Goal: Transaction & Acquisition: Purchase product/service

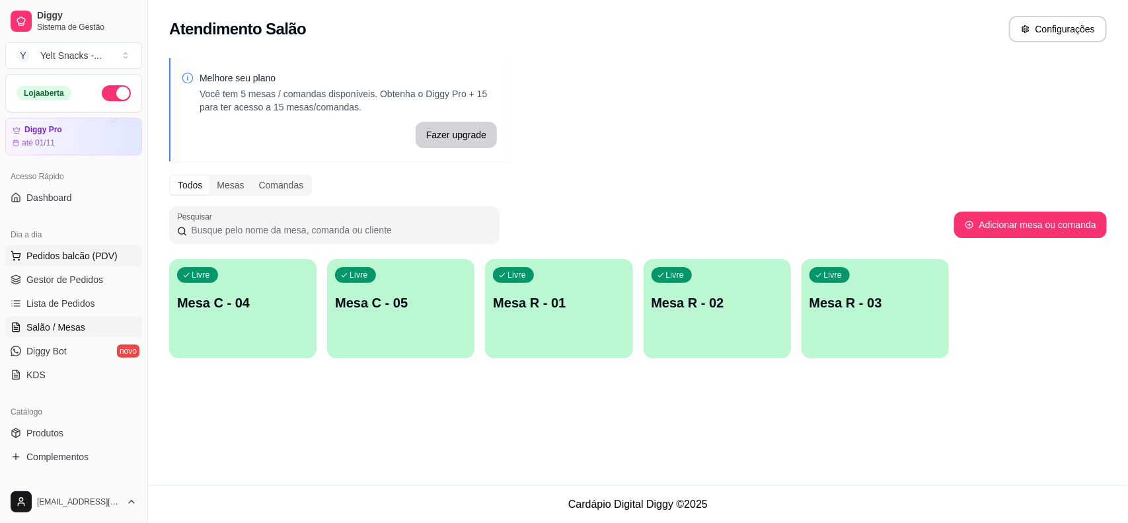
click at [61, 261] on span "Pedidos balcão (PDV)" at bounding box center [71, 255] width 91 height 13
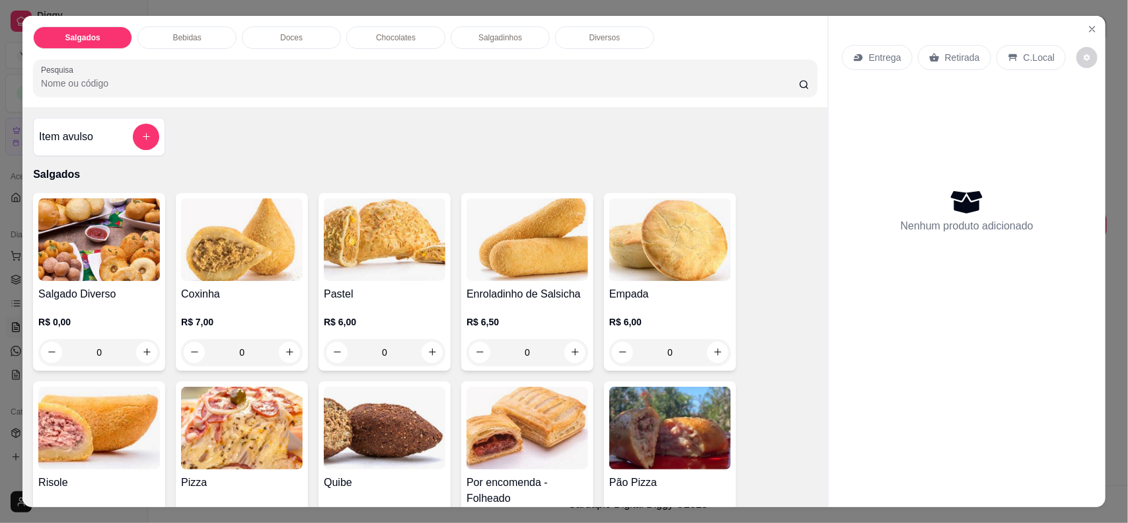
click at [1023, 63] on p "C.Local" at bounding box center [1038, 57] width 31 height 13
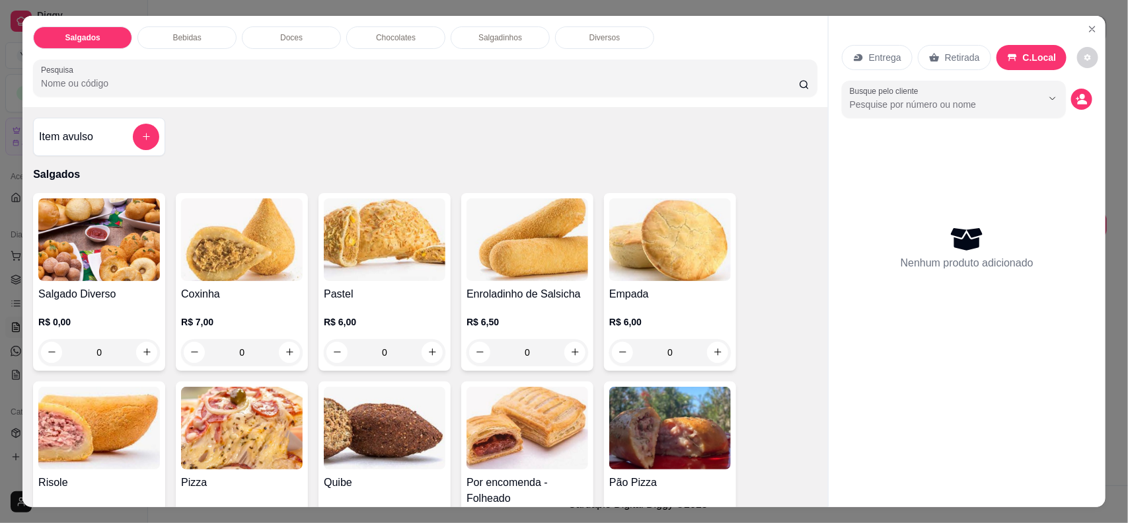
click at [1047, 100] on icon "Show suggestions" at bounding box center [1052, 98] width 11 height 11
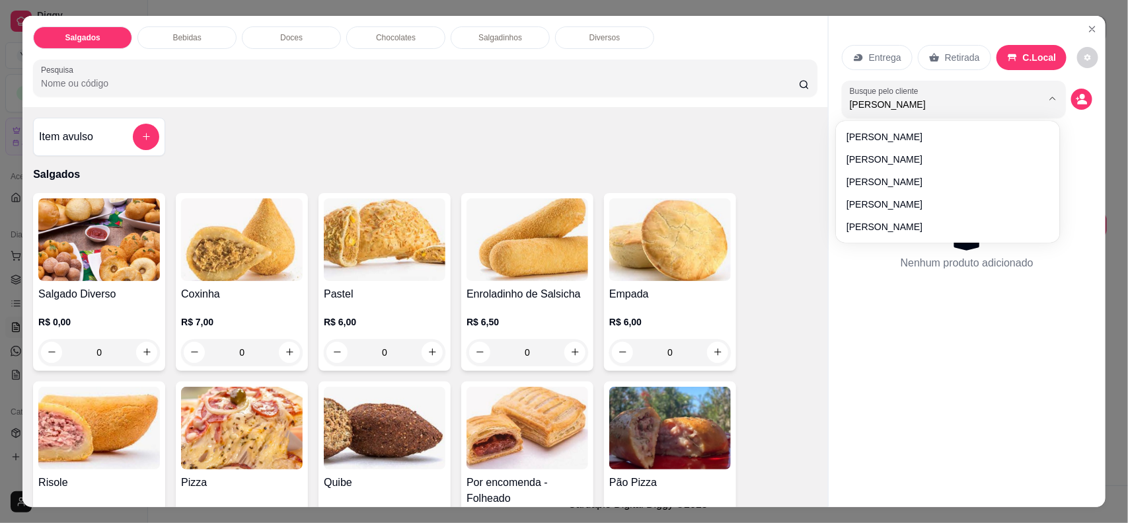
type input "Marian"
click at [874, 185] on div "Nenhum produto adicionado" at bounding box center [967, 247] width 250 height 259
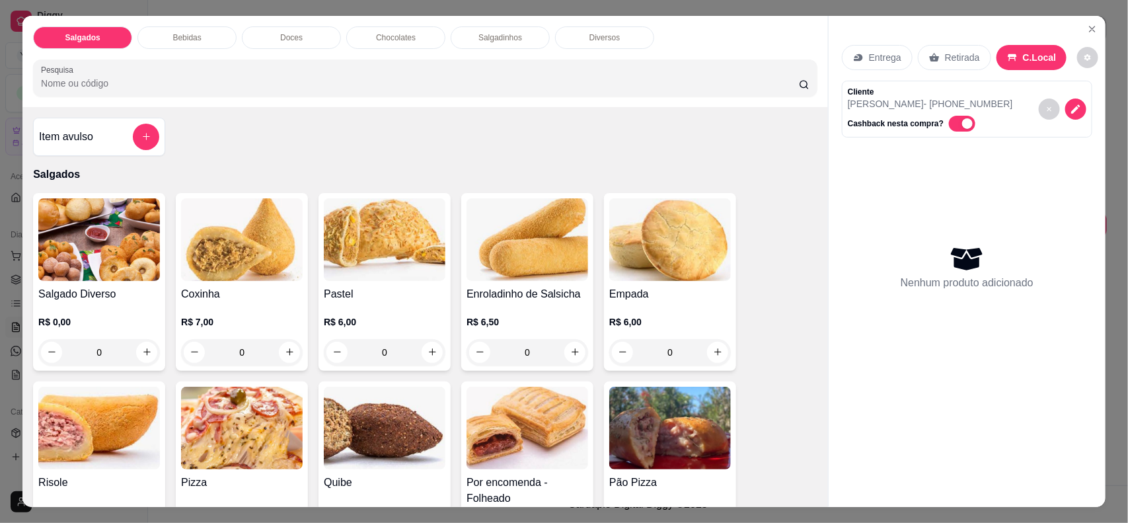
click at [1094, 35] on button "Close" at bounding box center [1092, 28] width 21 height 21
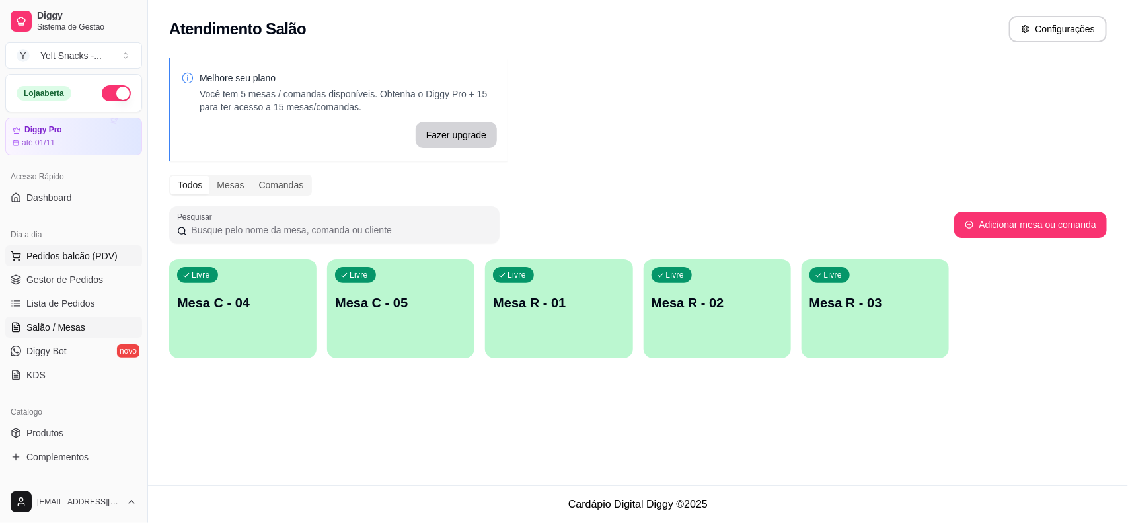
click at [71, 265] on button "Pedidos balcão (PDV)" at bounding box center [73, 255] width 137 height 21
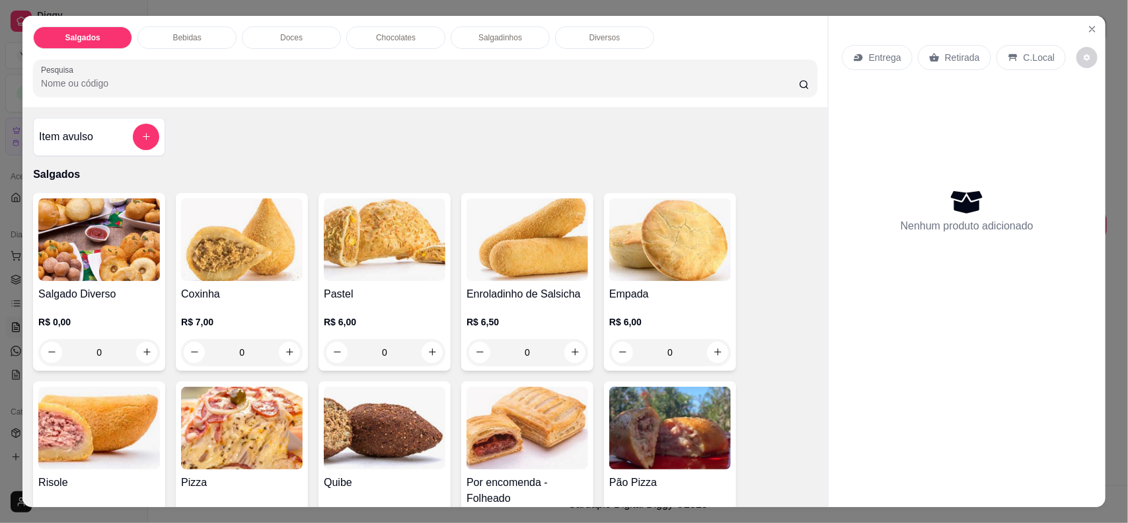
click at [1010, 60] on icon at bounding box center [1013, 57] width 11 height 11
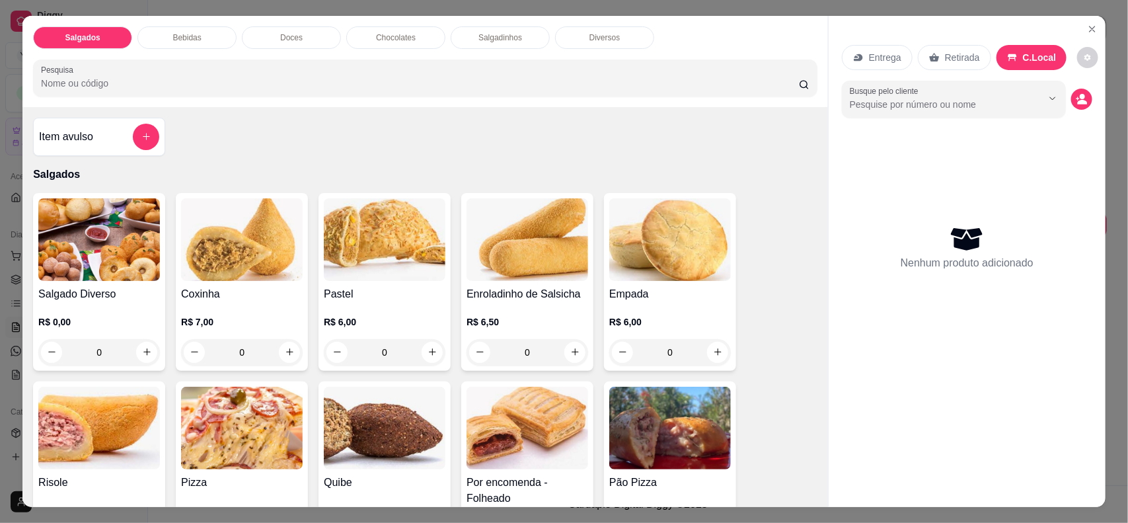
click at [1047, 101] on icon "Show suggestions" at bounding box center [1052, 98] width 11 height 11
type input "Patri"
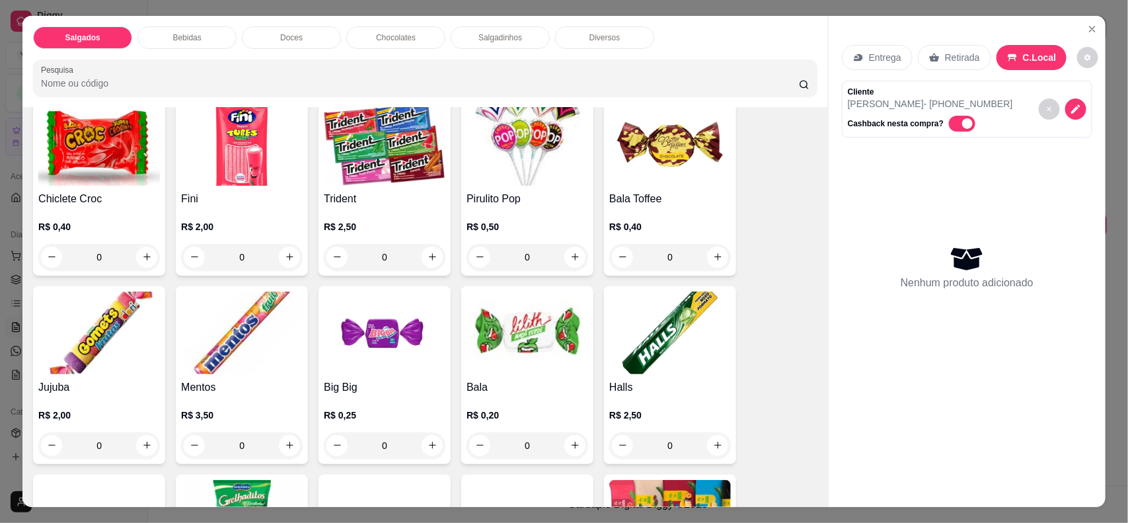
scroll to position [1295, 0]
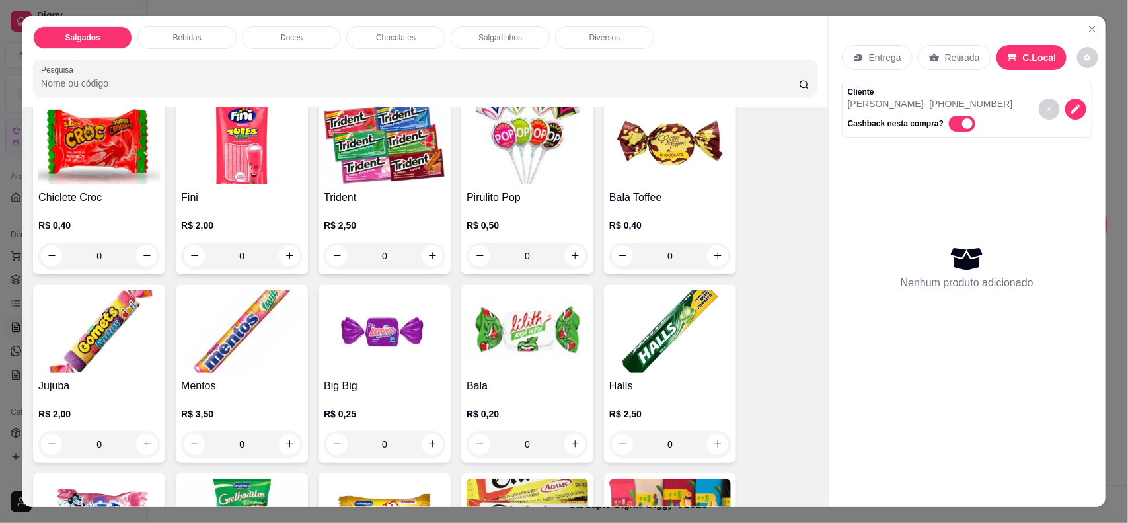
click at [91, 379] on h4 "Jujuba" at bounding box center [99, 386] width 122 height 16
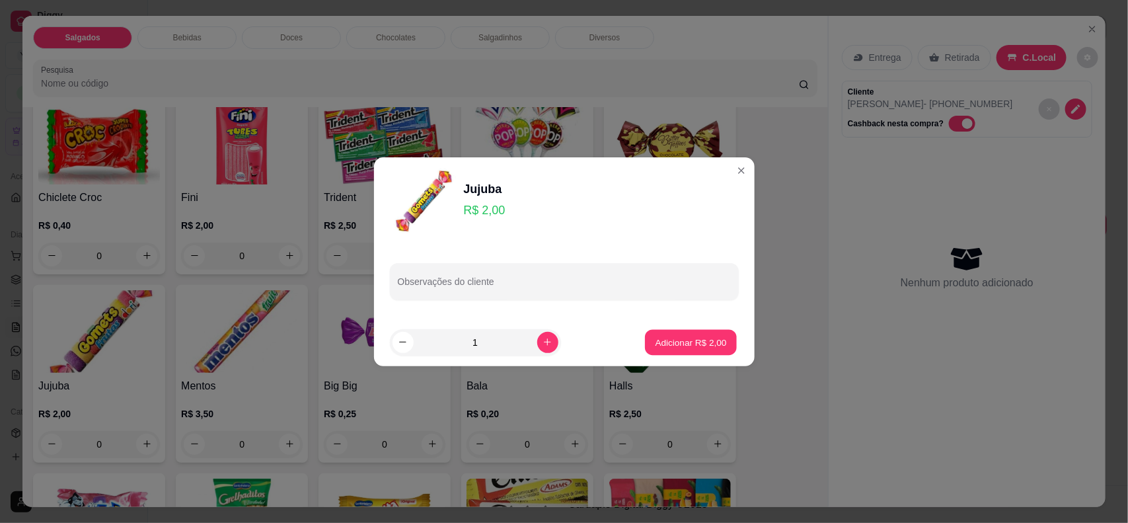
click at [690, 334] on button "Adicionar R$ 2,00" at bounding box center [691, 342] width 92 height 26
type input "1"
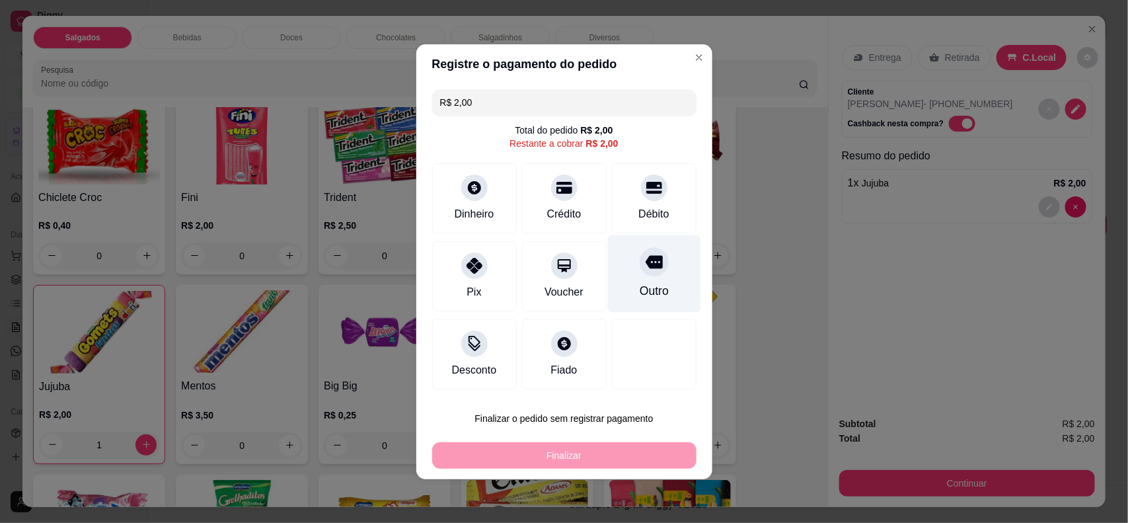
click at [647, 275] on div at bounding box center [654, 261] width 29 height 29
type input "R$ 0,00"
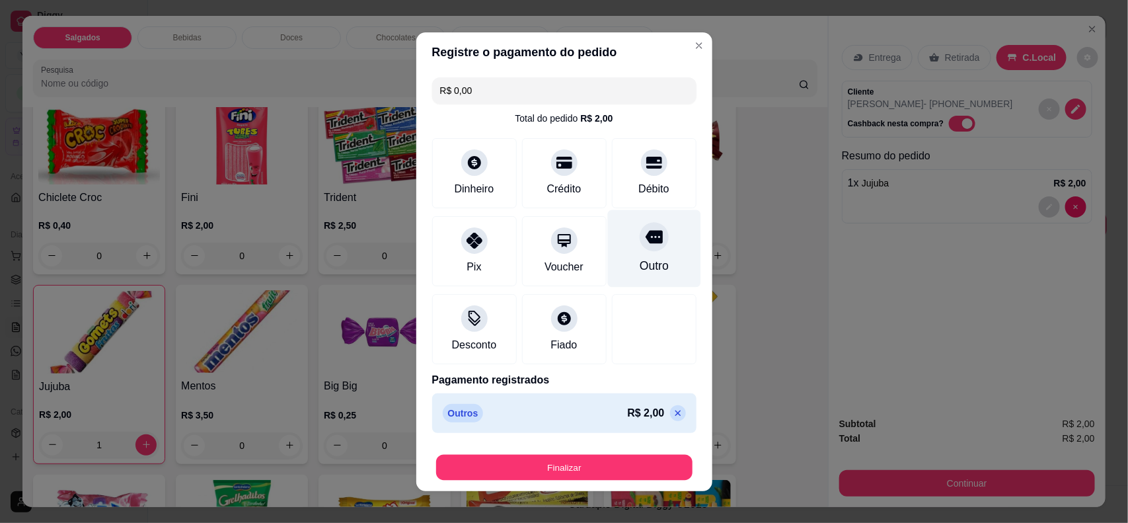
click at [593, 471] on button "Finalizar" at bounding box center [564, 467] width 256 height 26
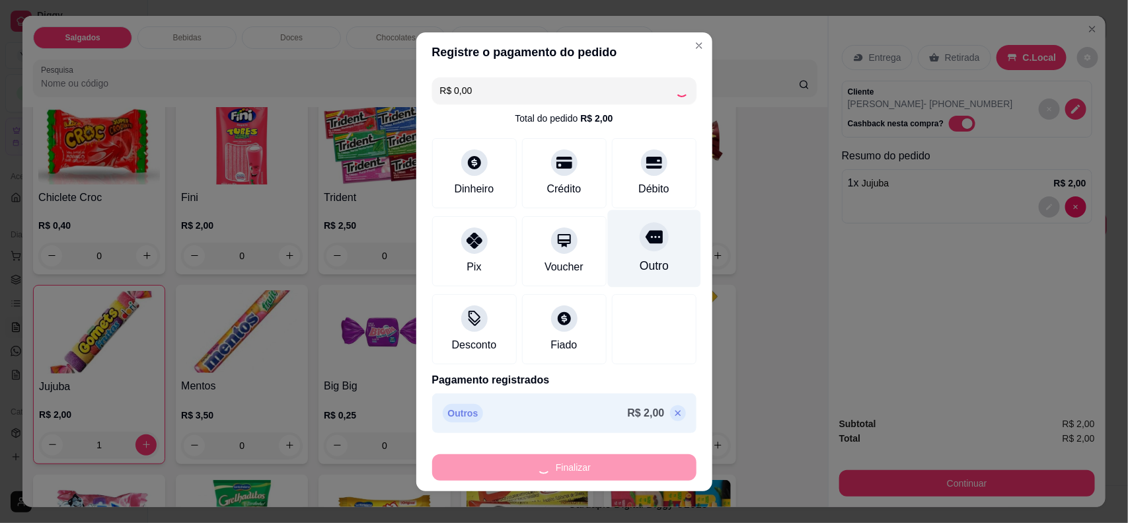
type input "0"
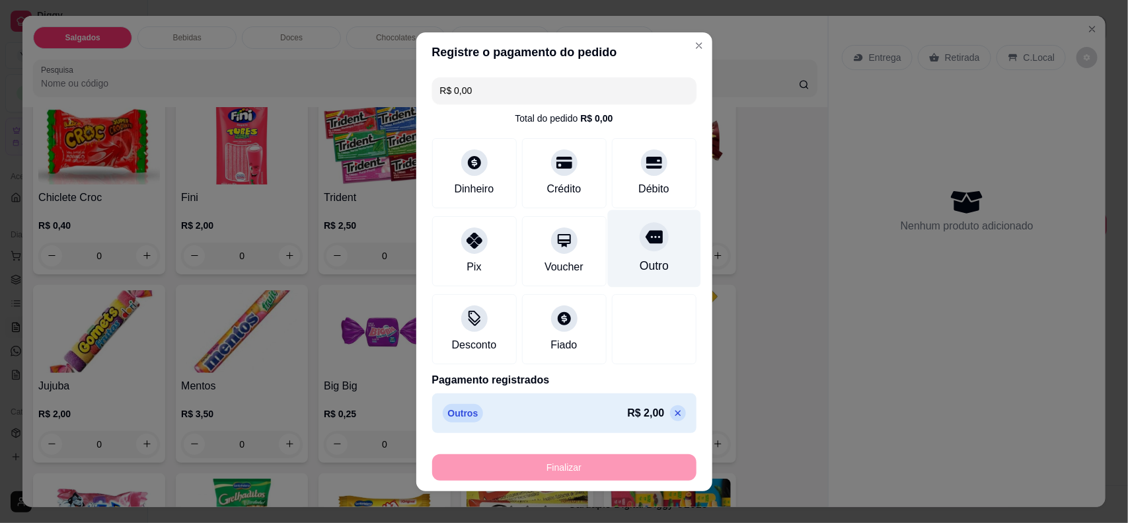
type input "-R$ 2,00"
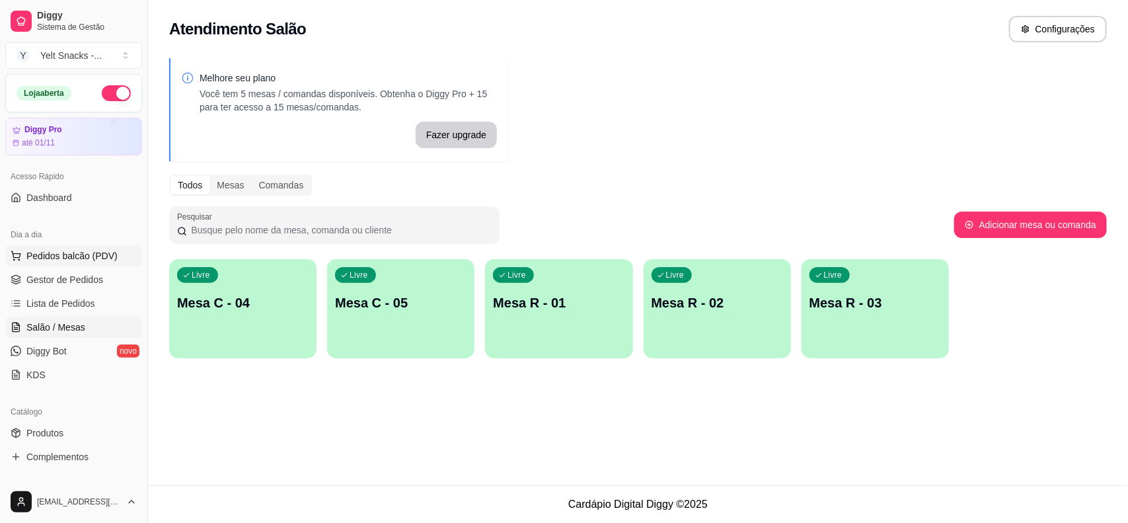
click at [51, 256] on span "Pedidos balcão (PDV)" at bounding box center [71, 255] width 91 height 13
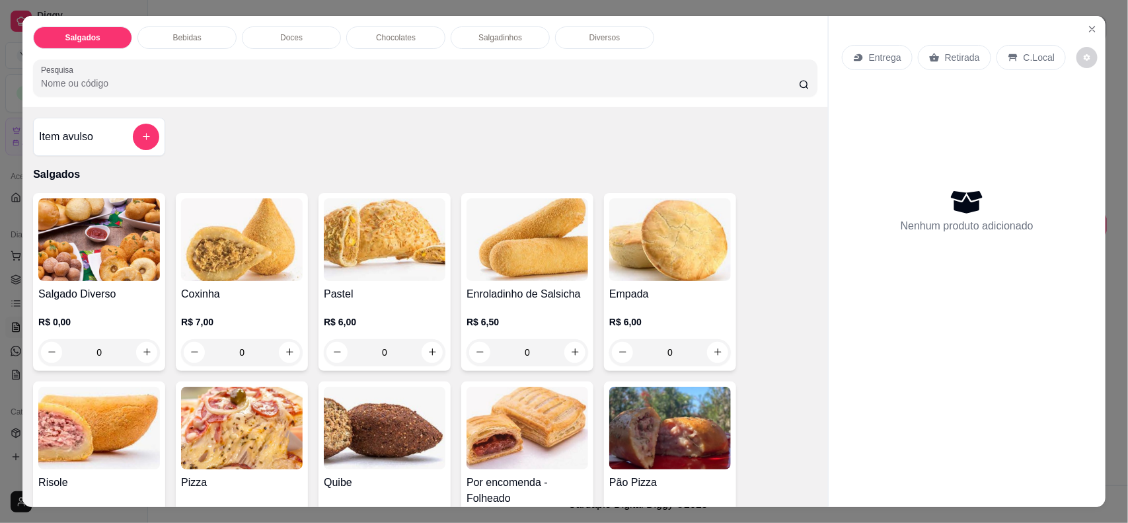
click at [1023, 58] on p "C.Local" at bounding box center [1038, 57] width 31 height 13
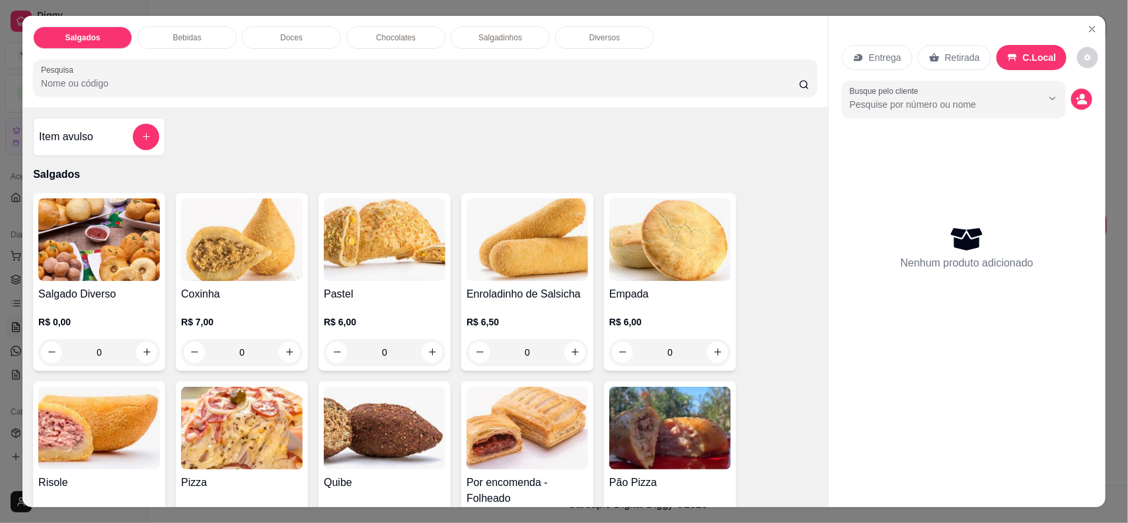
click at [1048, 100] on icon "Show suggestions" at bounding box center [1052, 98] width 11 height 11
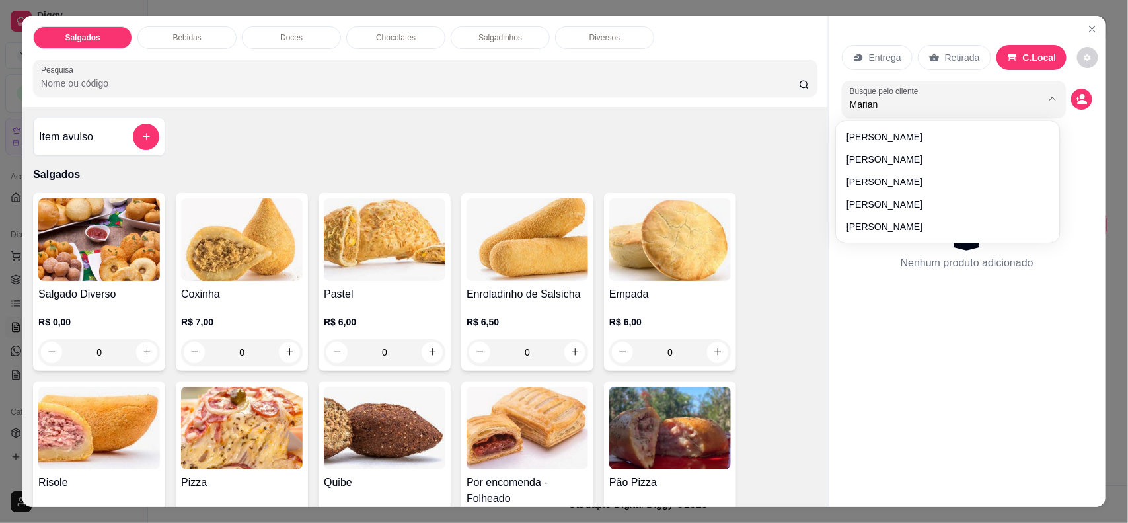
type input "[PERSON_NAME]"
click at [864, 186] on div "Nenhum produto adicionado" at bounding box center [967, 247] width 250 height 259
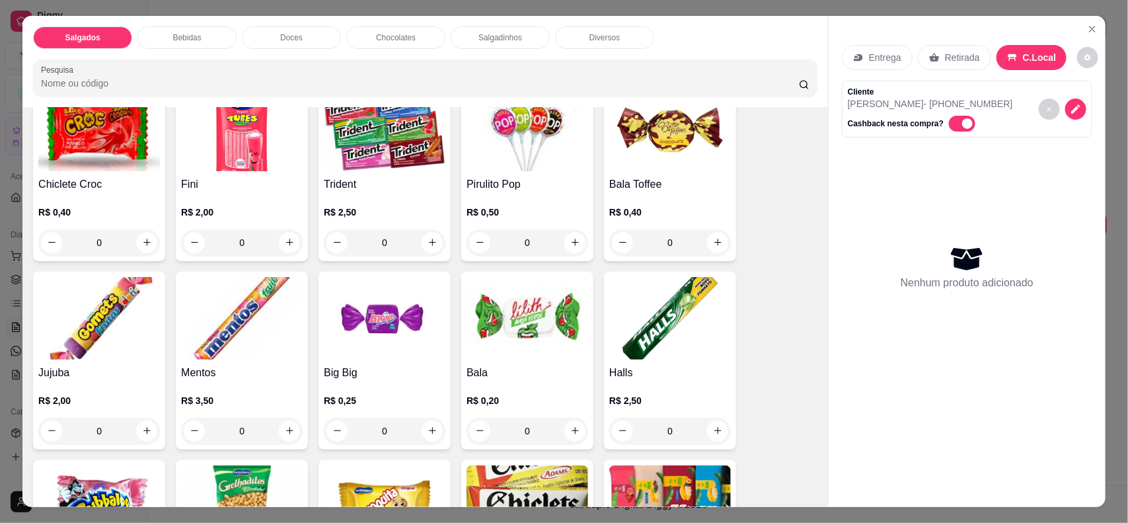
scroll to position [1315, 0]
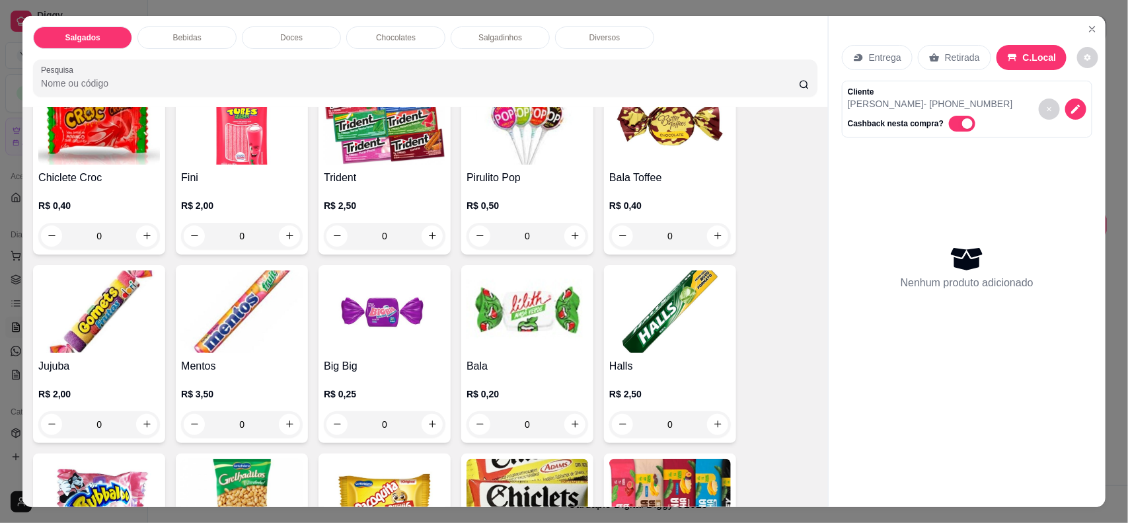
click at [235, 363] on h4 "Mentos" at bounding box center [242, 366] width 122 height 16
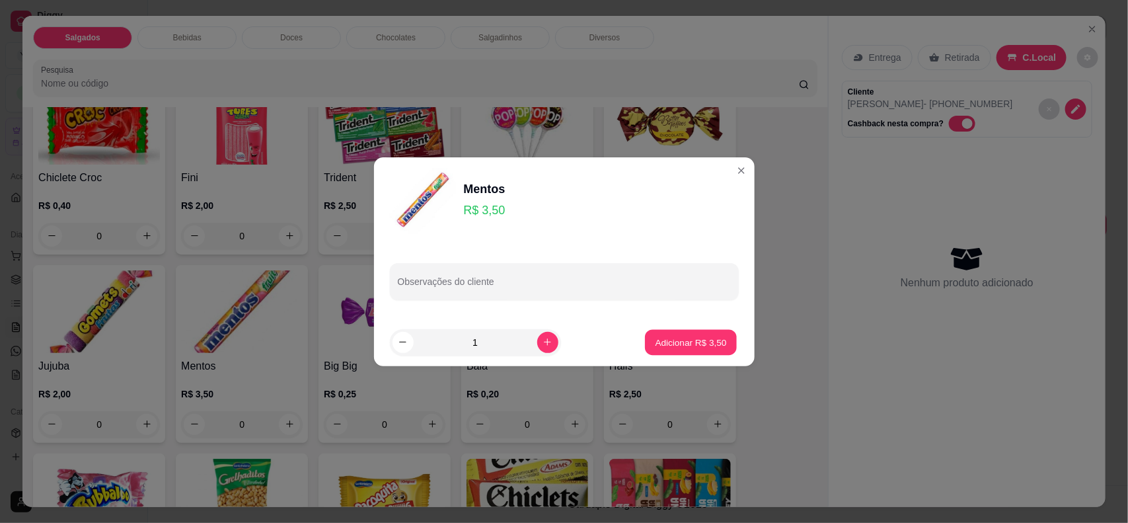
click at [682, 347] on p "Adicionar R$ 3,50" at bounding box center [690, 342] width 71 height 13
type input "1"
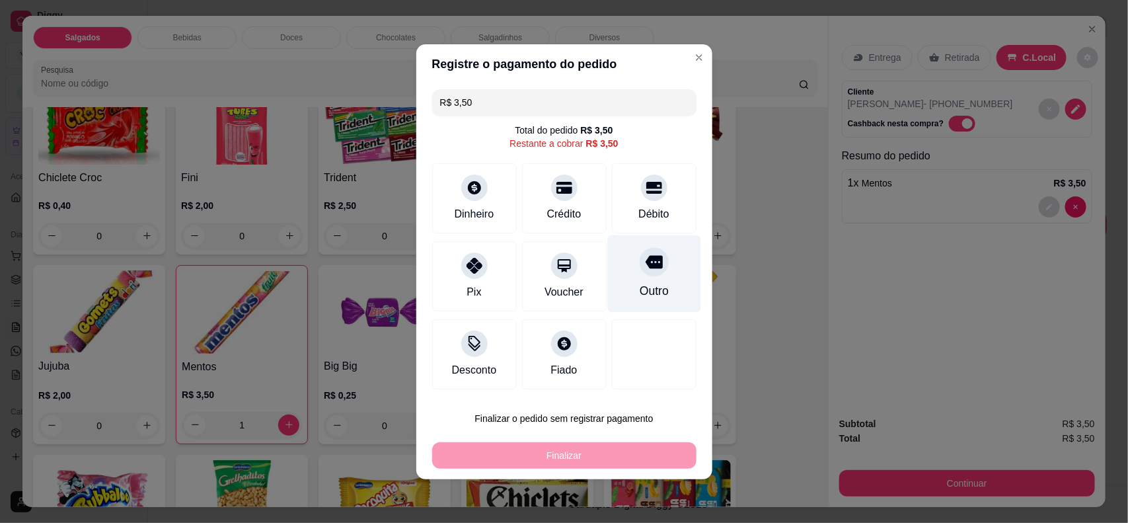
click at [644, 276] on div at bounding box center [654, 261] width 29 height 29
type input "R$ 0,00"
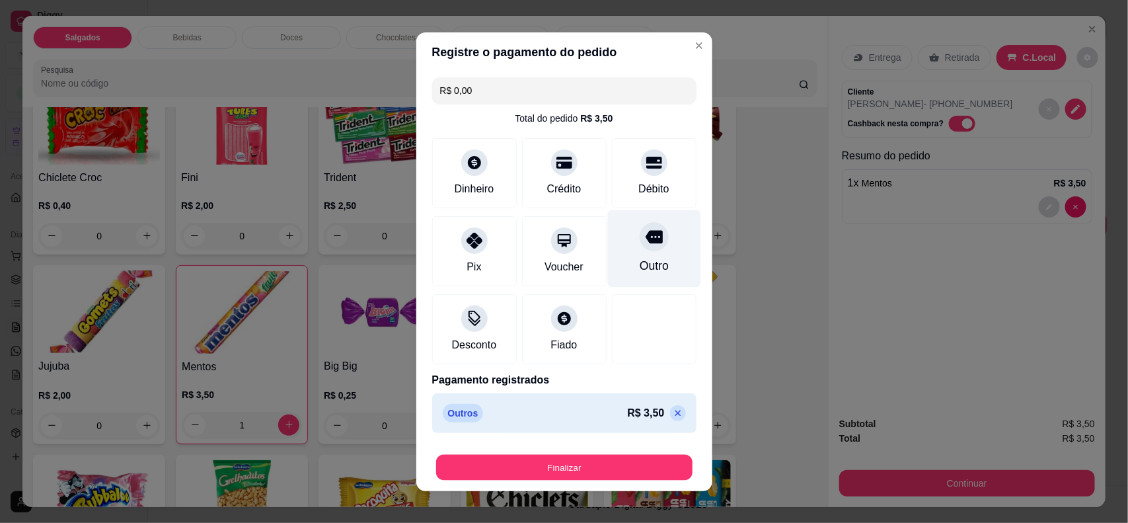
click at [592, 470] on button "Finalizar" at bounding box center [564, 467] width 256 height 26
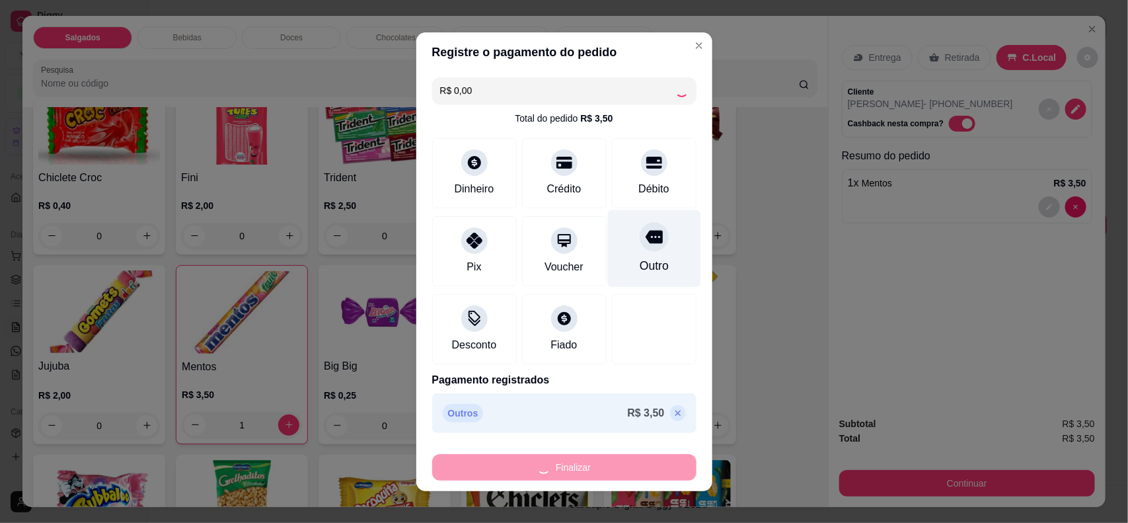
type input "0"
type input "-R$ 3,50"
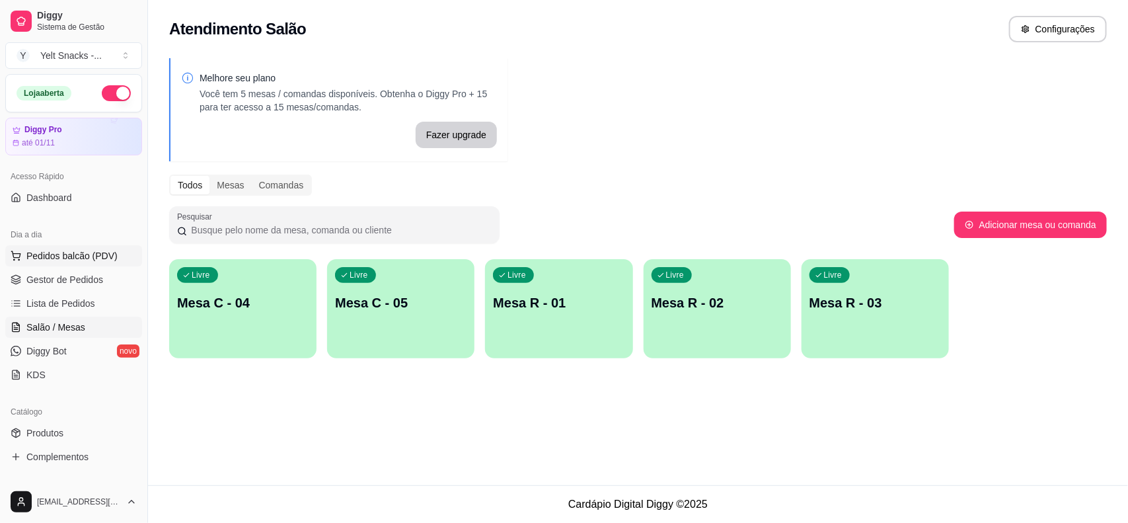
click at [7, 266] on button "Pedidos balcão (PDV)" at bounding box center [73, 255] width 137 height 21
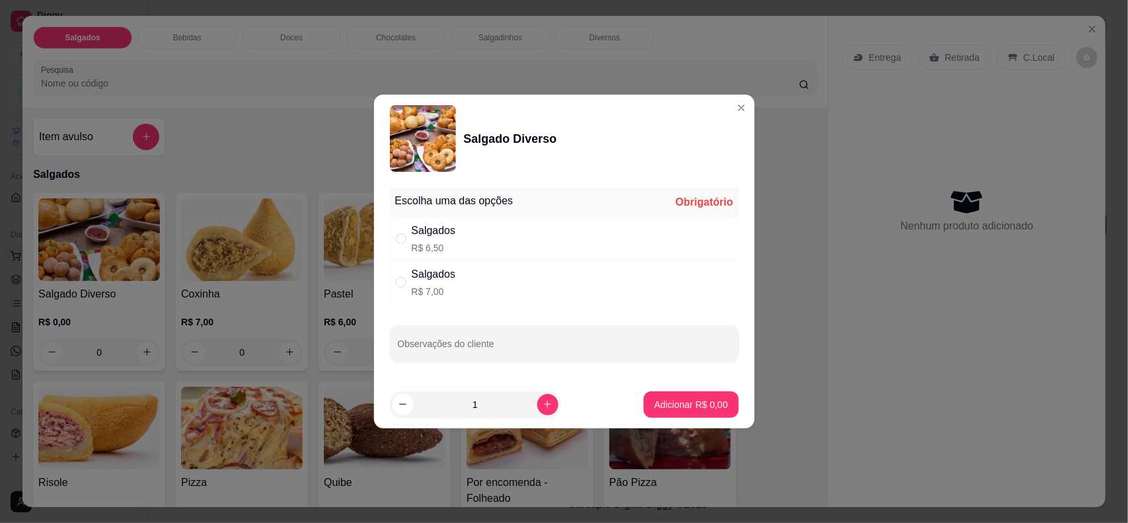
click at [722, 104] on div "Salgados Bebidas Doces Chocolates Salgadinhos Diversos Pesquisa" at bounding box center [424, 61] width 805 height 91
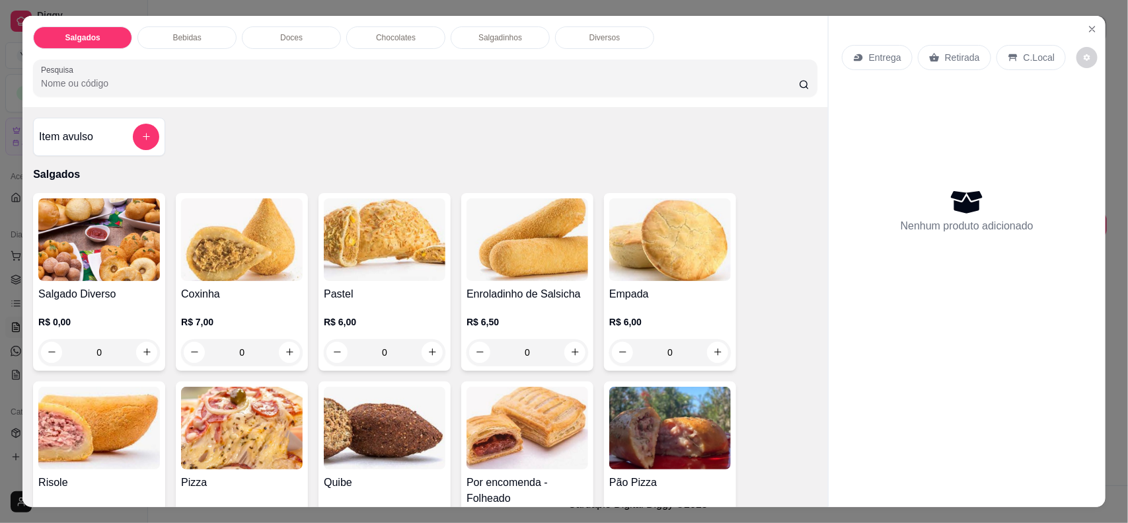
click at [1014, 48] on div "C.Local" at bounding box center [1030, 57] width 69 height 25
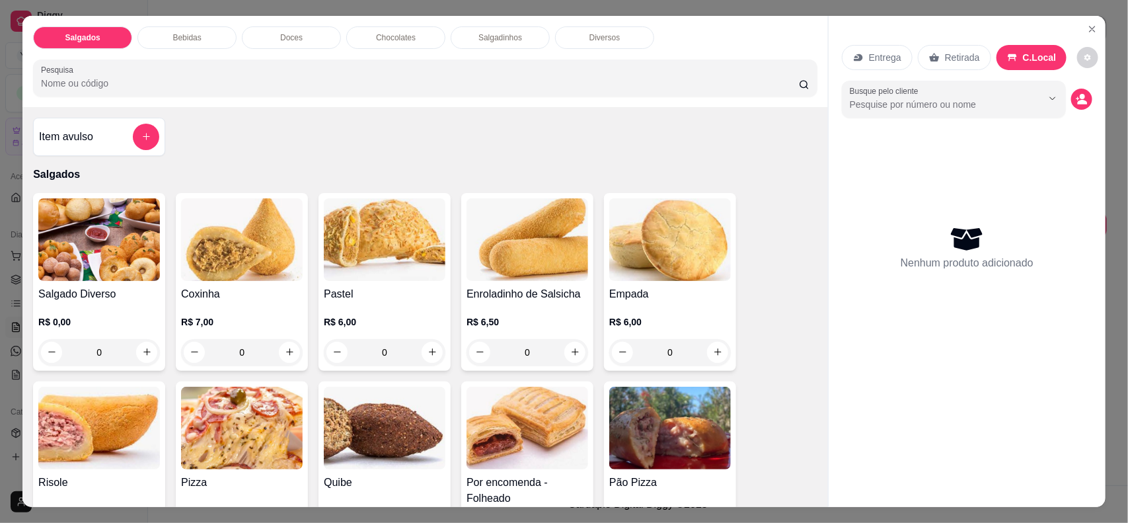
click at [1047, 98] on icon "Show suggestions" at bounding box center [1052, 98] width 11 height 11
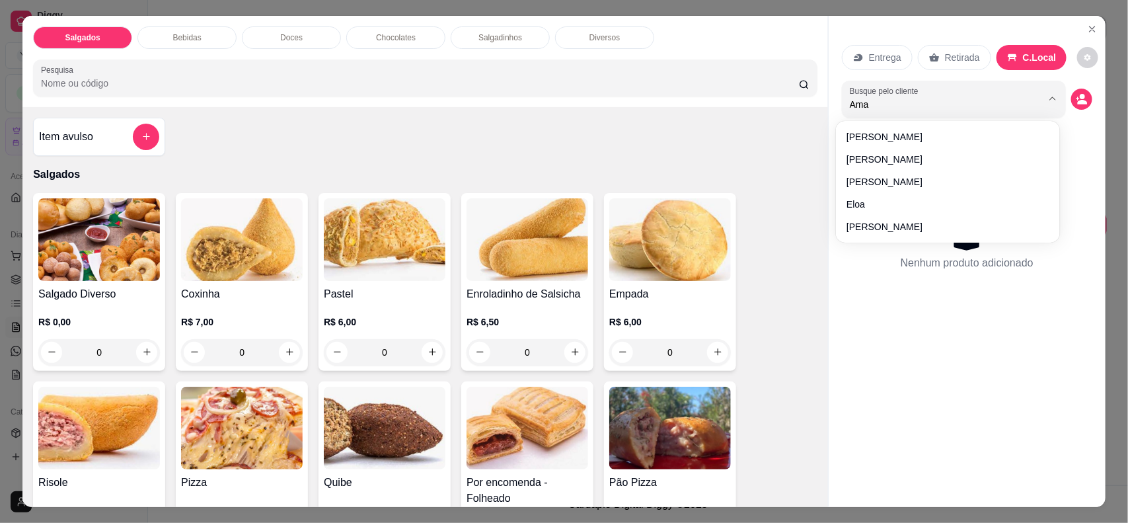
type input "Aman"
click at [853, 164] on div "Nenhum produto adicionado" at bounding box center [967, 247] width 250 height 259
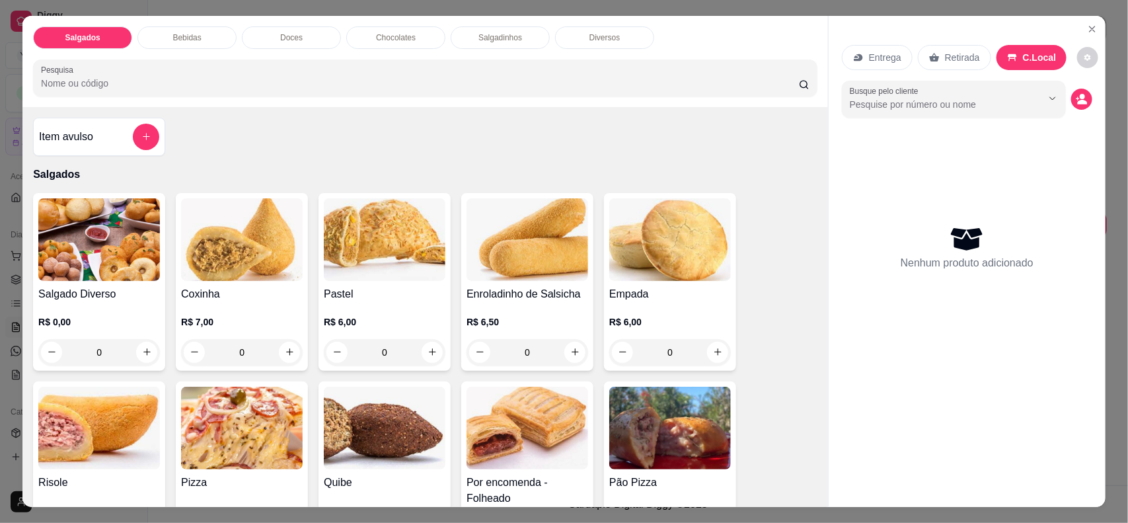
click at [1047, 98] on icon "Show suggestions" at bounding box center [1052, 98] width 11 height 11
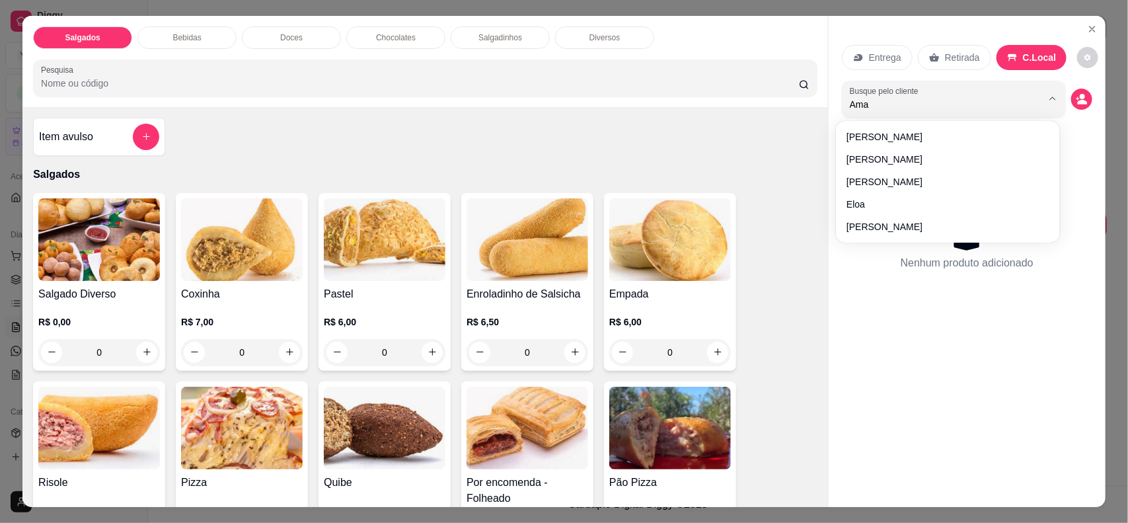
type input "Aman"
click at [861, 140] on div "Nenhum produto adicionado" at bounding box center [967, 247] width 250 height 259
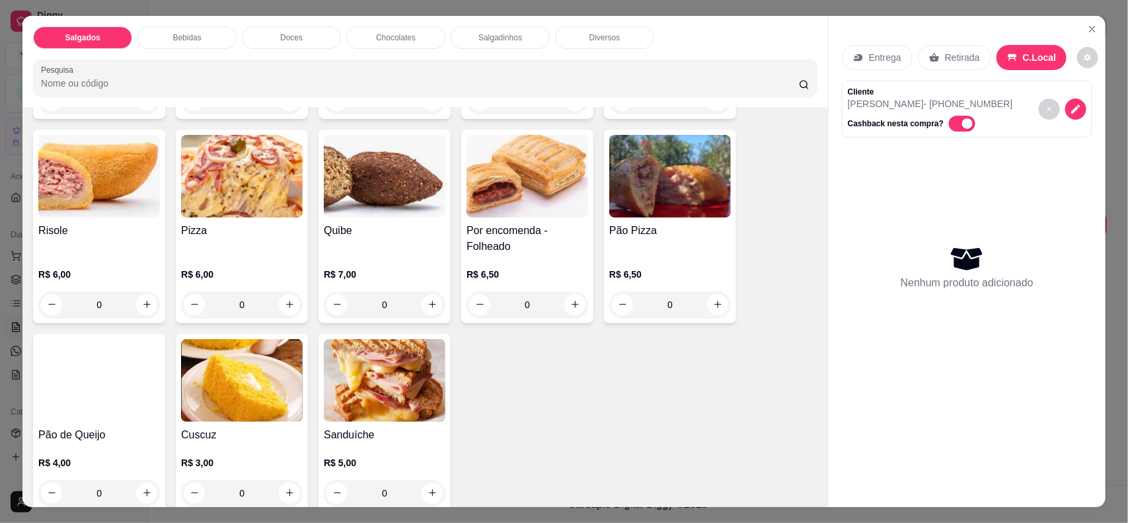
scroll to position [271, 0]
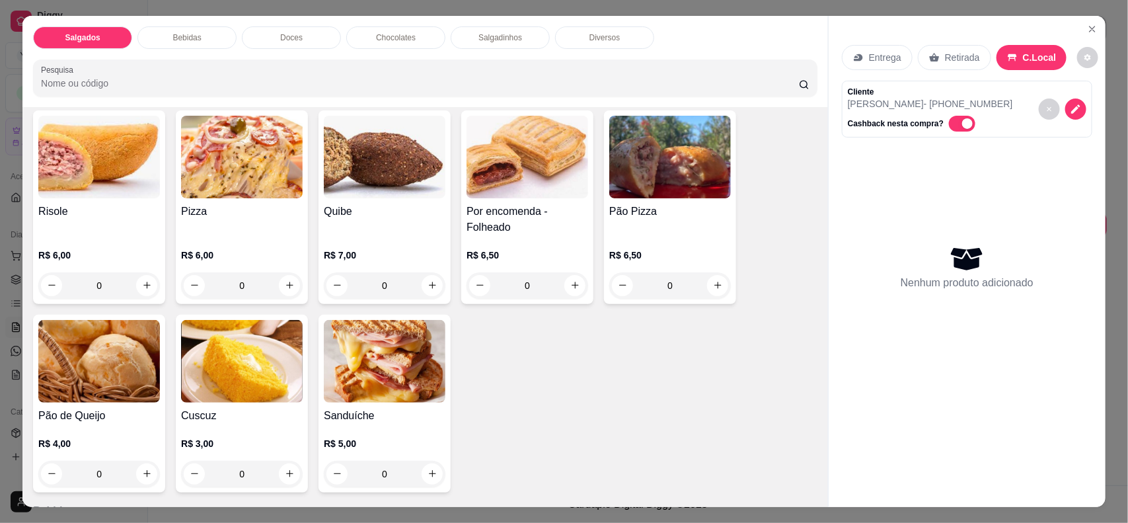
click at [365, 404] on div "Sanduíche R$ 5,00 0" at bounding box center [384, 403] width 132 height 178
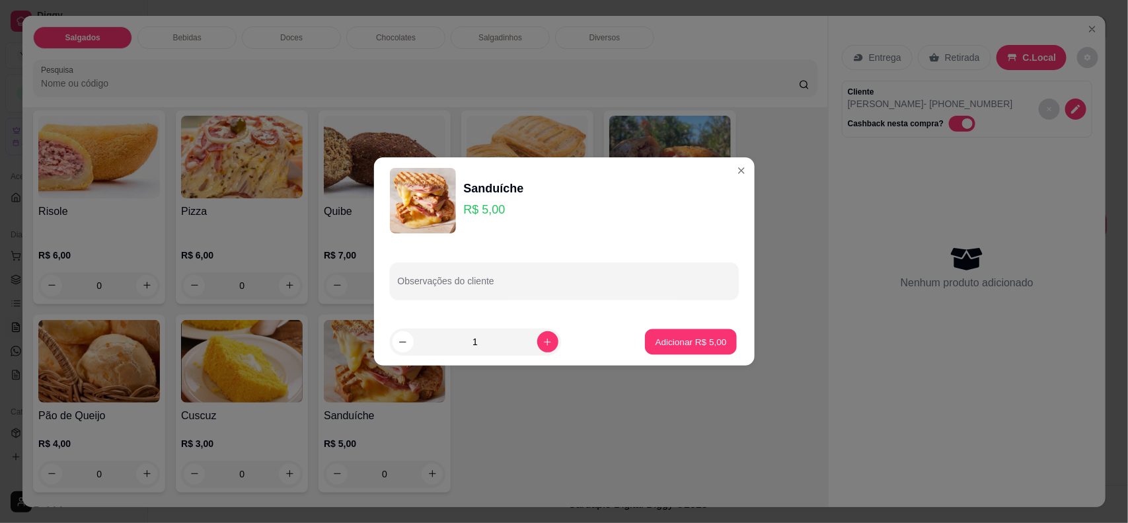
click at [692, 354] on button "Adicionar R$ 5,00" at bounding box center [691, 342] width 92 height 26
type input "1"
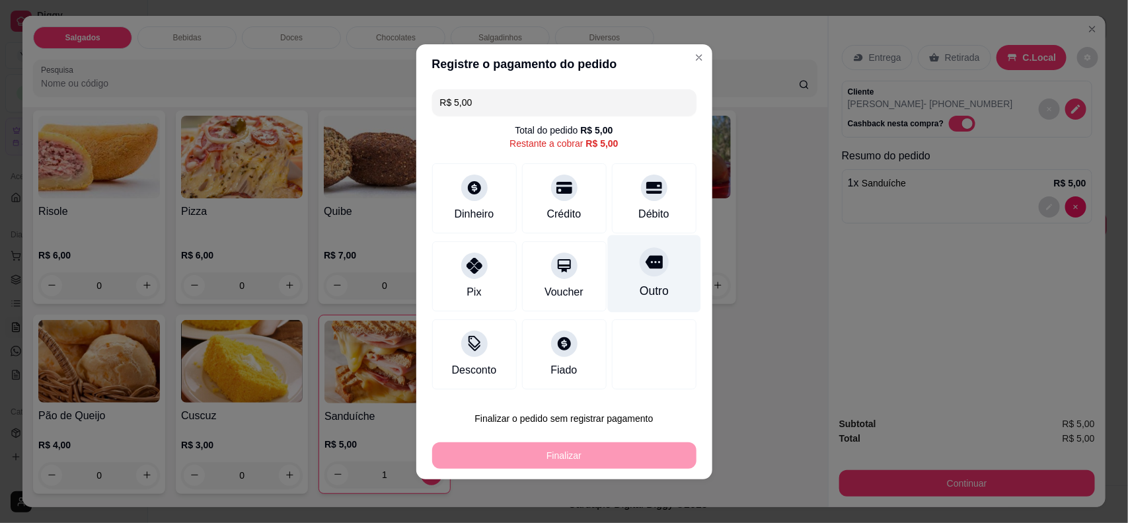
click at [651, 270] on icon at bounding box center [653, 261] width 17 height 17
type input "R$ 0,00"
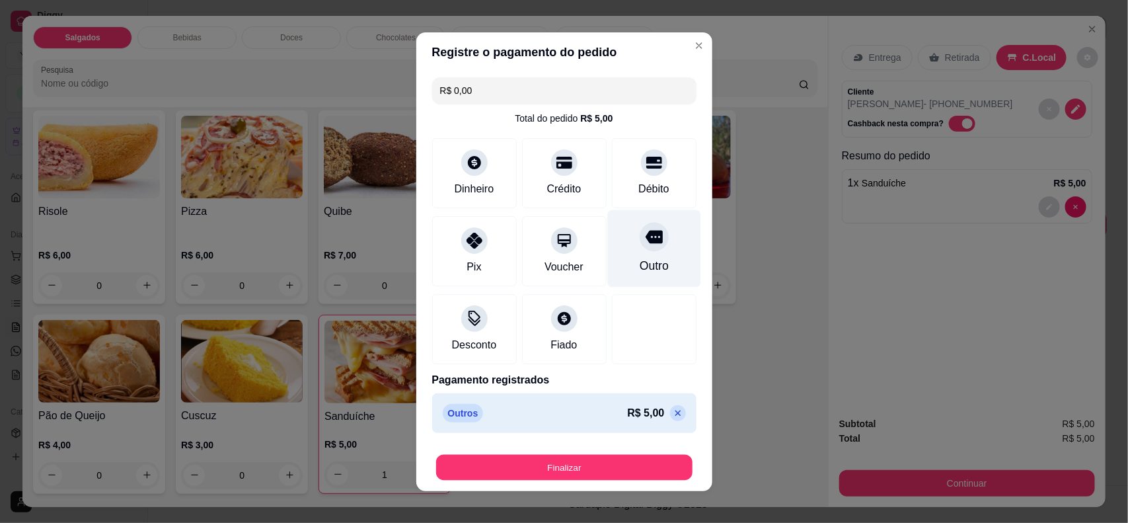
click at [601, 462] on button "Finalizar" at bounding box center [564, 467] width 256 height 26
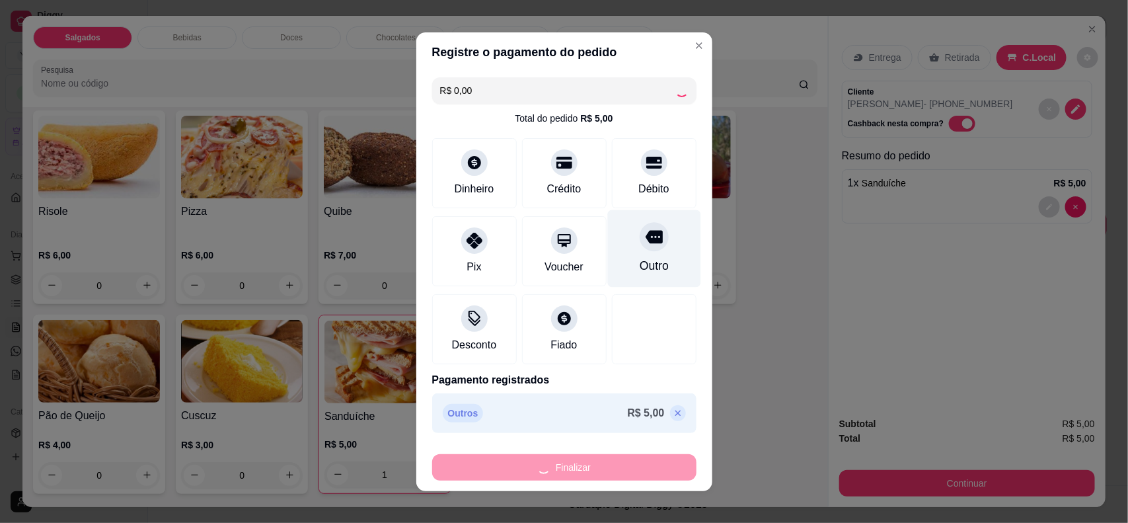
type input "0"
type input "-R$ 5,00"
